Goal: Complete application form

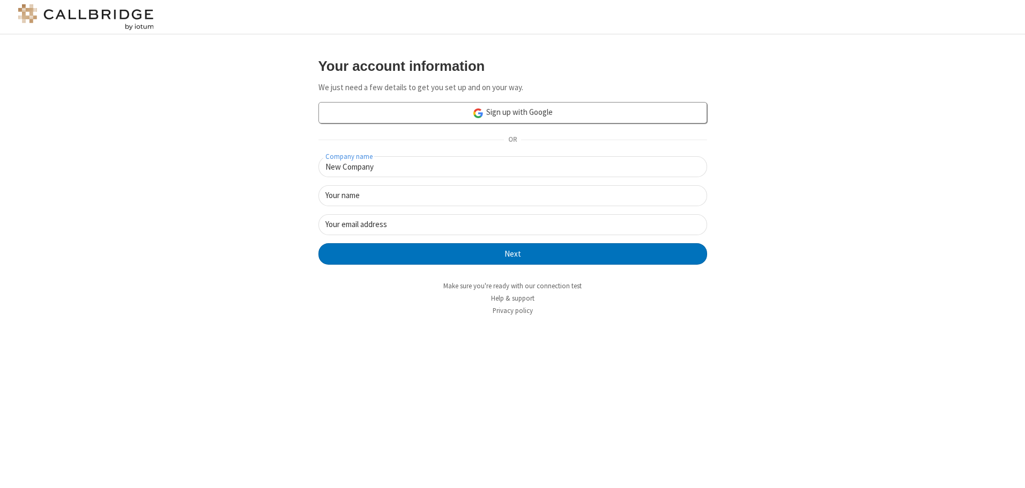
type input "New Company"
type input "New User"
type input "[EMAIL_ADDRESS][DOMAIN_NAME]"
click button "Next" at bounding box center [513, 253] width 389 height 21
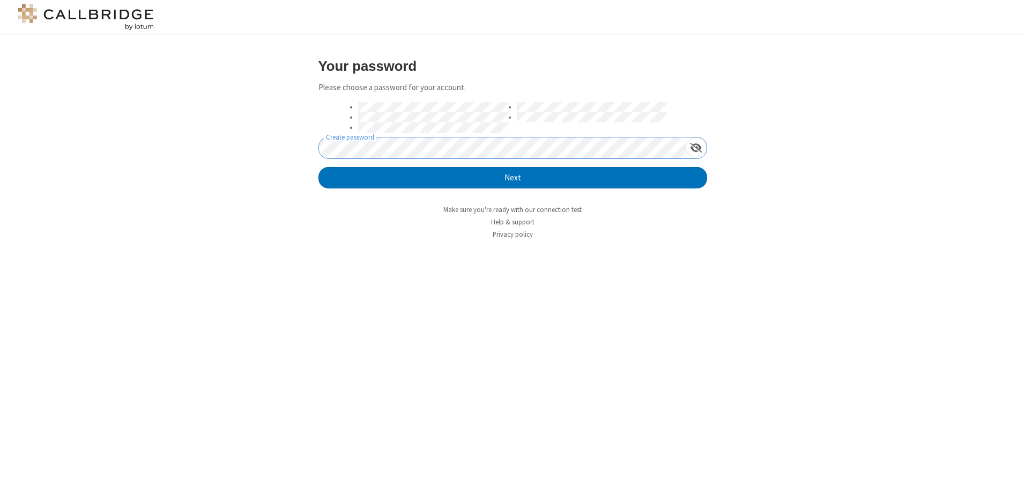
click at [319, 167] on button "Next" at bounding box center [513, 177] width 389 height 21
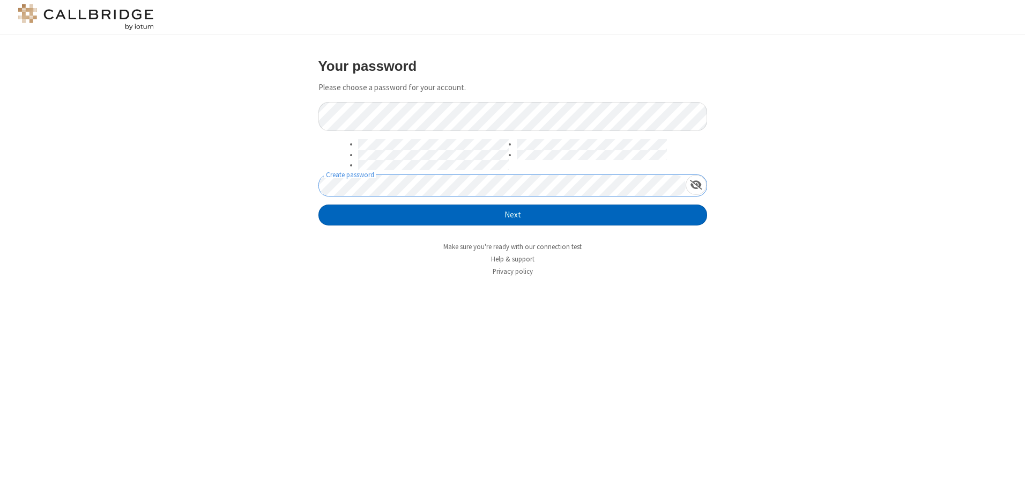
click at [513, 215] on button "Next" at bounding box center [513, 214] width 389 height 21
